Goal: Navigation & Orientation: Find specific page/section

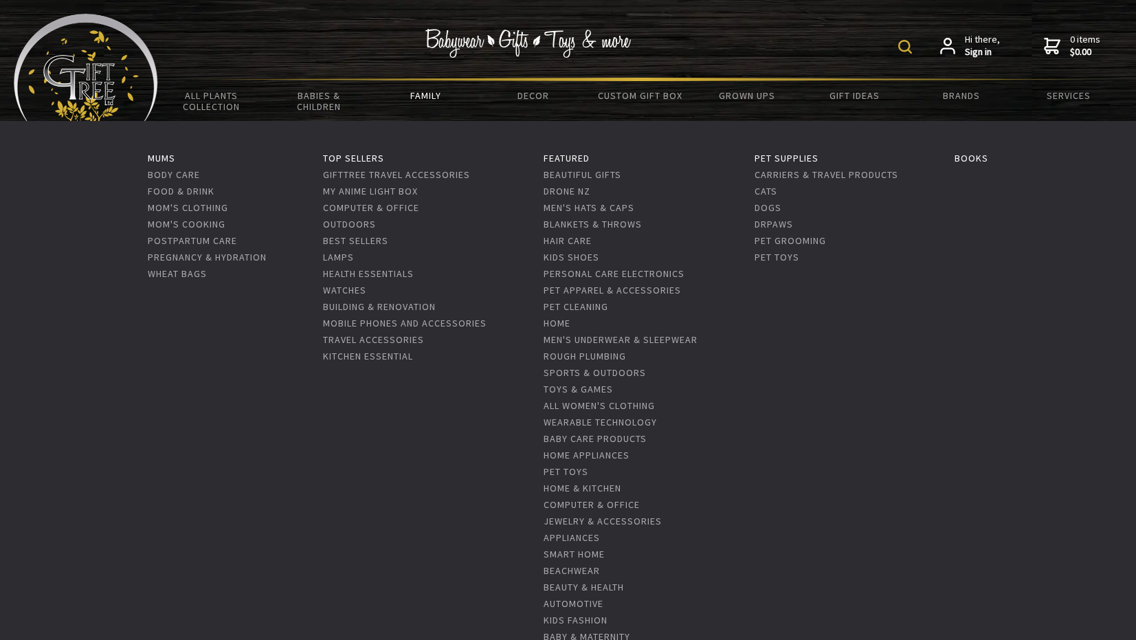
click at [428, 98] on link "Family" at bounding box center [426, 95] width 107 height 29
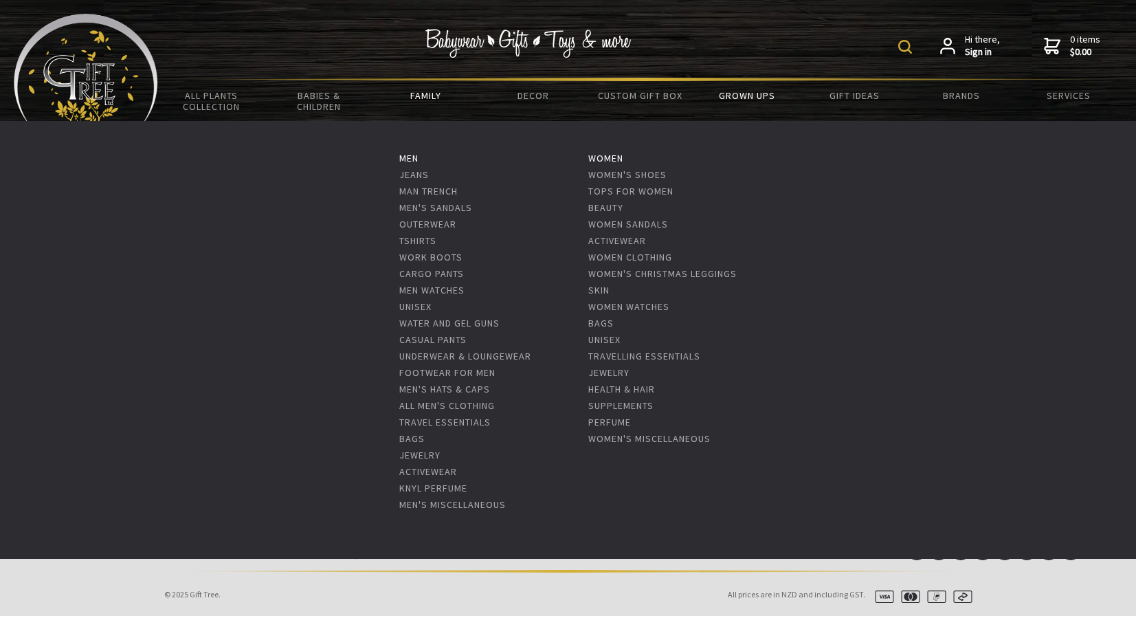
click at [749, 91] on link "Grown Ups" at bounding box center [747, 95] width 107 height 29
